Goal: Find specific page/section: Find specific page/section

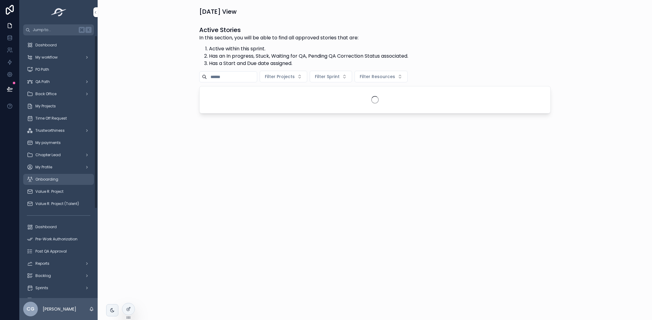
click at [64, 239] on span "Pre-Work Authorization" at bounding box center [56, 239] width 42 height 5
click at [127, 297] on icon at bounding box center [128, 297] width 2 height 1
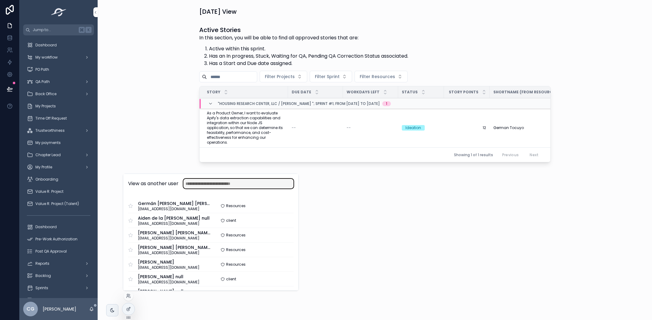
click at [208, 181] on input "text" at bounding box center [238, 184] width 110 height 10
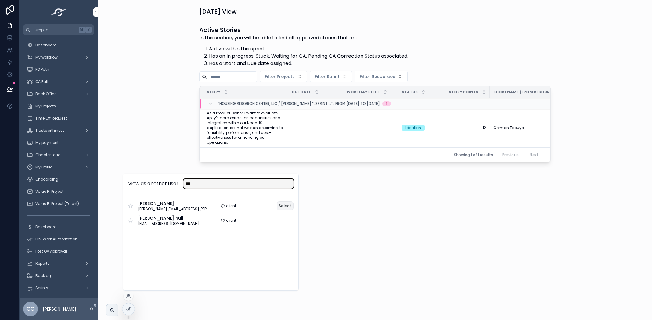
type input "***"
click at [284, 204] on button "Select" at bounding box center [285, 205] width 17 height 9
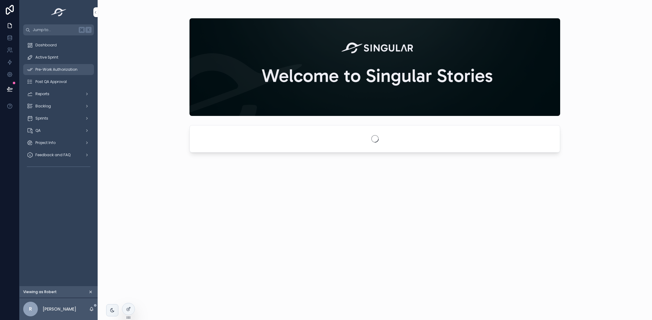
click at [64, 70] on span "Pre-Work Authorization" at bounding box center [56, 69] width 42 height 5
